Goal: Information Seeking & Learning: Compare options

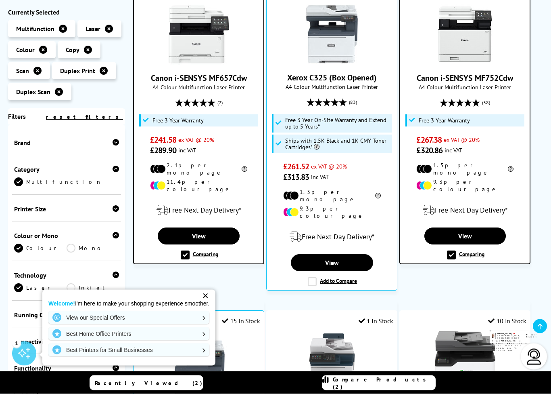
scroll to position [149, 0]
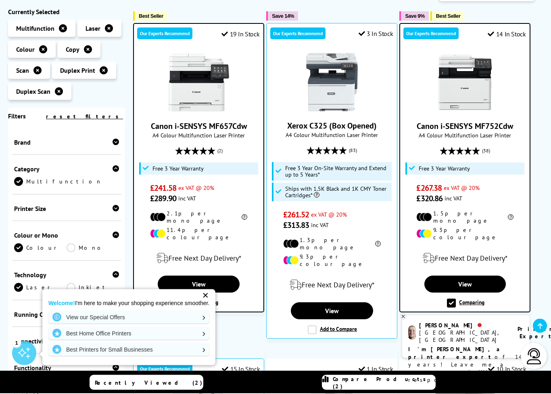
click at [434, 129] on link "Canon i-SENSYS MF752Cdw" at bounding box center [465, 127] width 96 height 10
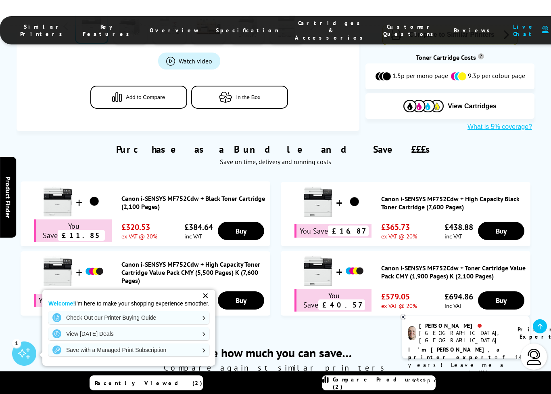
scroll to position [367, 0]
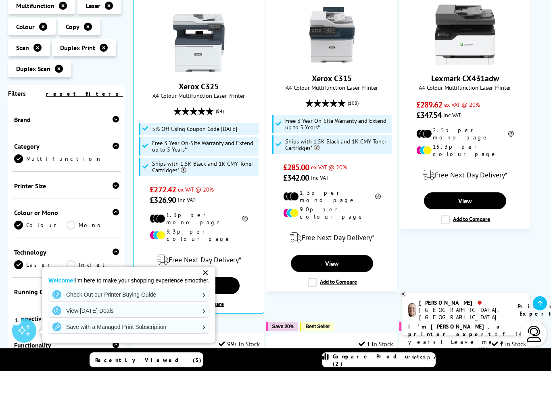
scroll to position [516, 0]
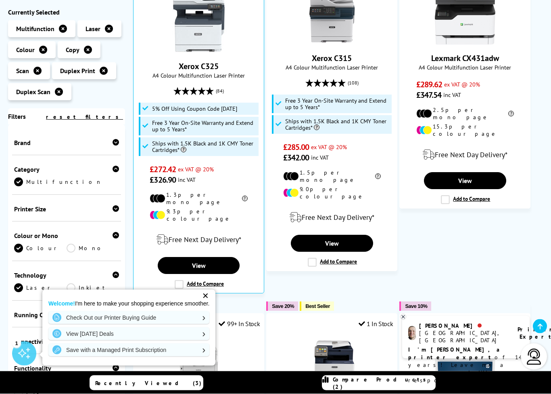
click at [180, 280] on label "Add to Compare" at bounding box center [199, 284] width 49 height 9
click at [0, 0] on input "Add to Compare" at bounding box center [0, 0] width 0 height 0
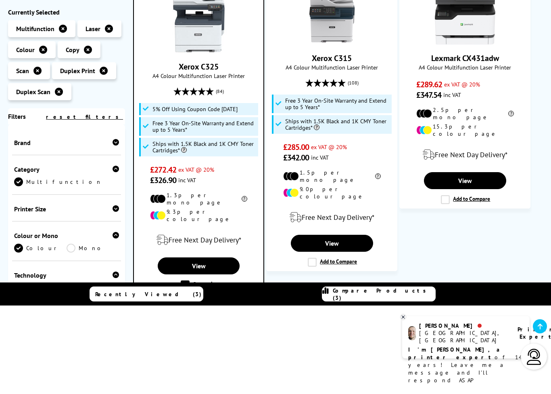
click at [312, 258] on label "Add to Compare" at bounding box center [332, 262] width 49 height 9
click at [0, 0] on input "Add to Compare" at bounding box center [0, 0] width 0 height 0
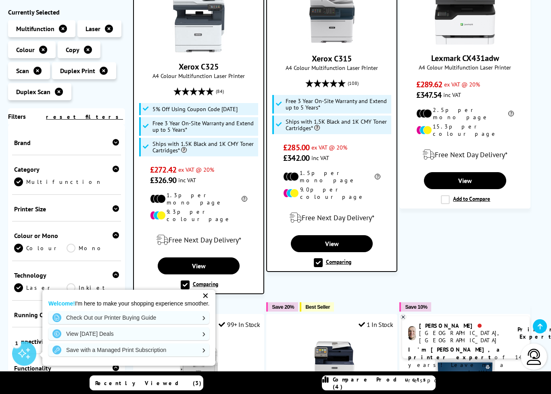
click at [387, 384] on span "Compare Products (4)" at bounding box center [384, 382] width 103 height 15
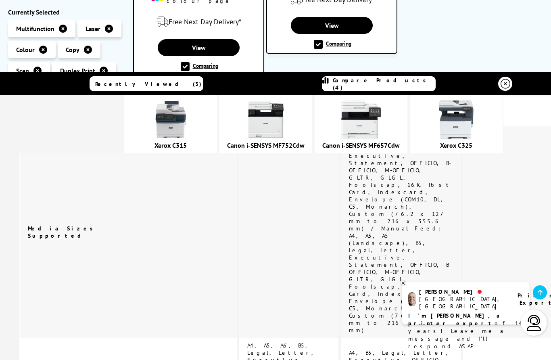
scroll to position [1860, 0]
